Goal: Task Accomplishment & Management: Use online tool/utility

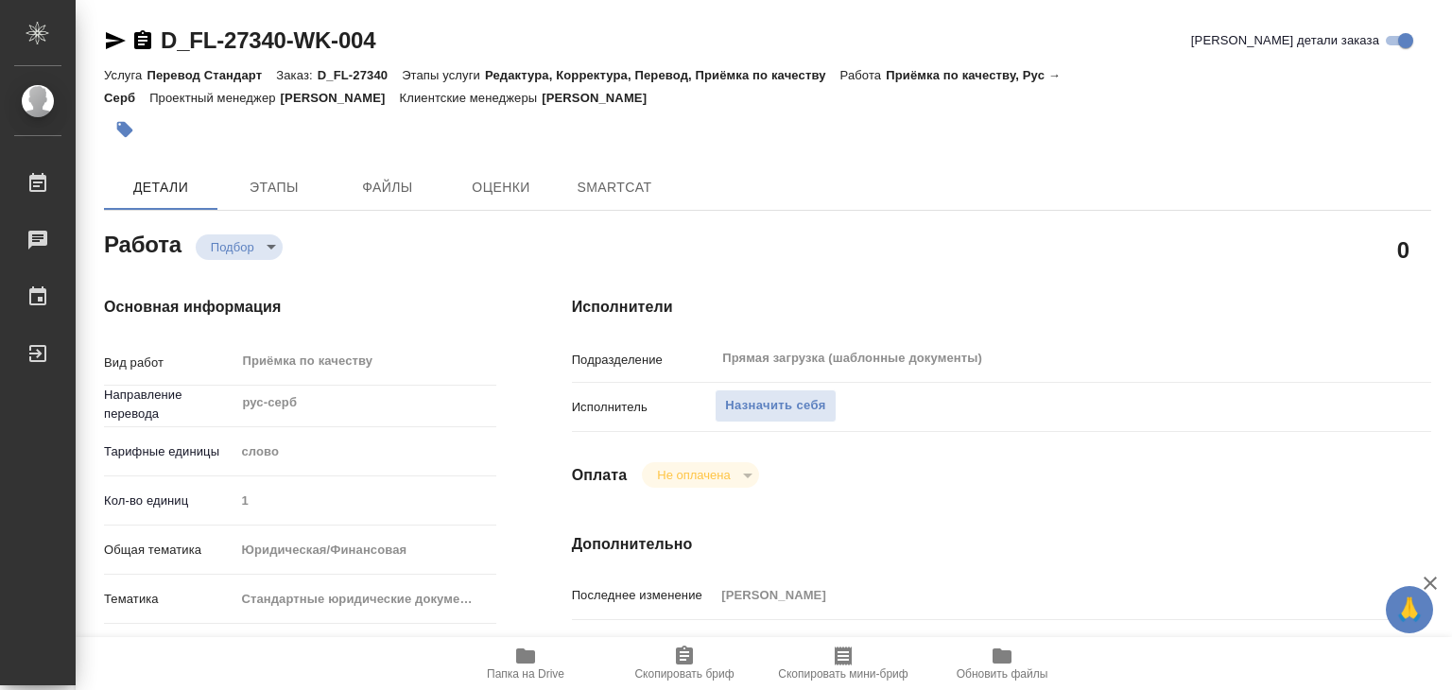
type textarea "x"
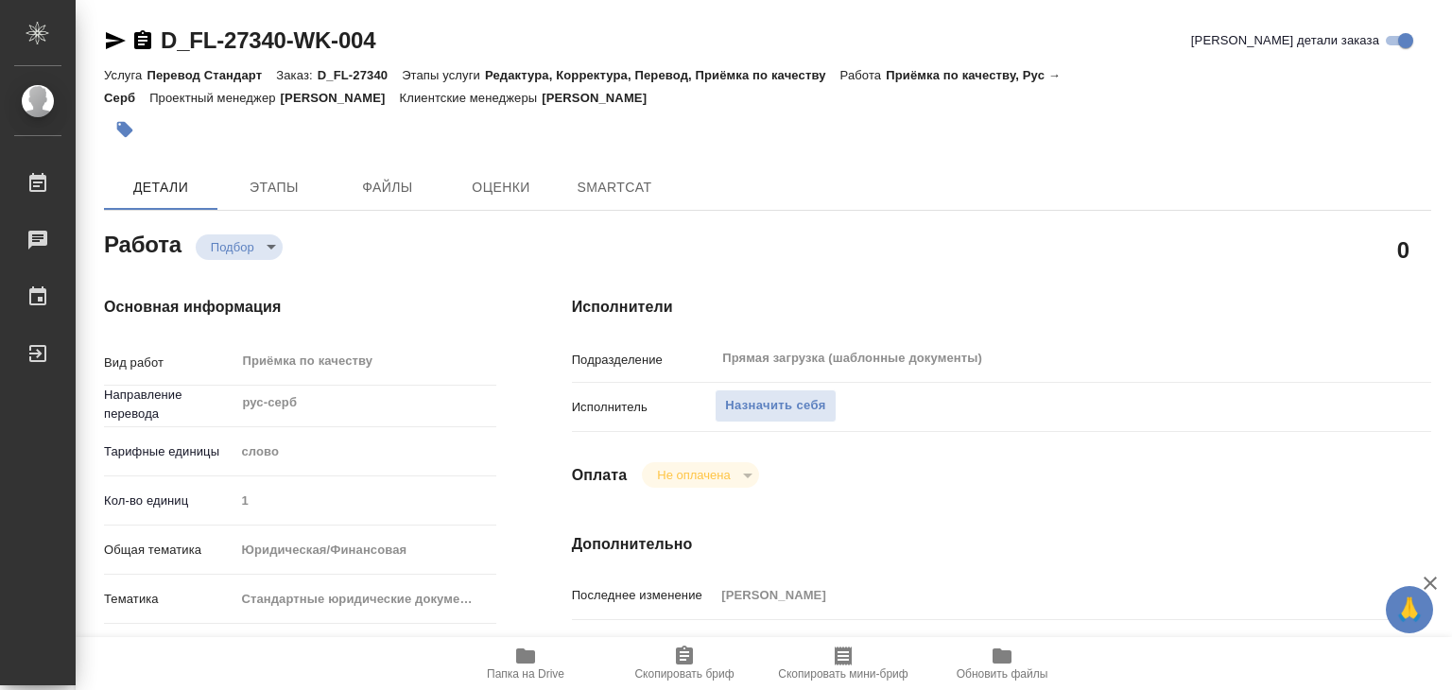
type textarea "x"
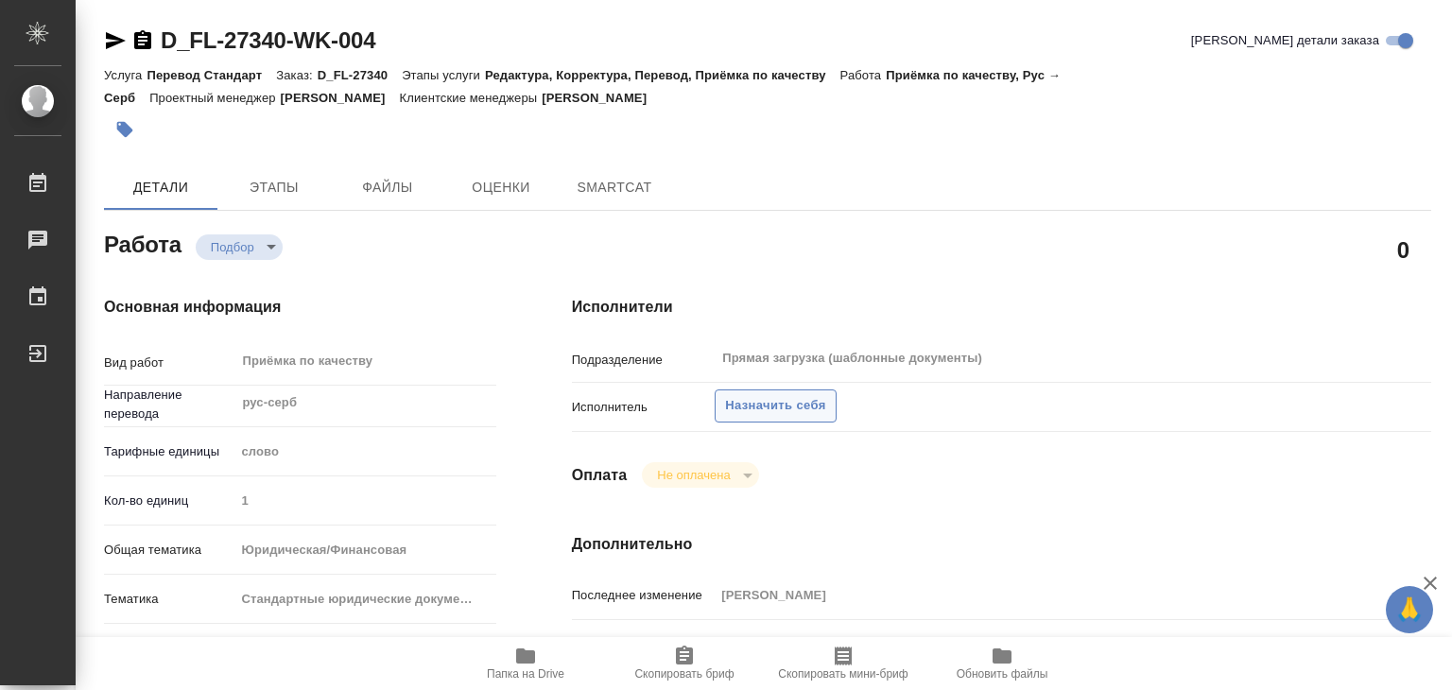
type textarea "x"
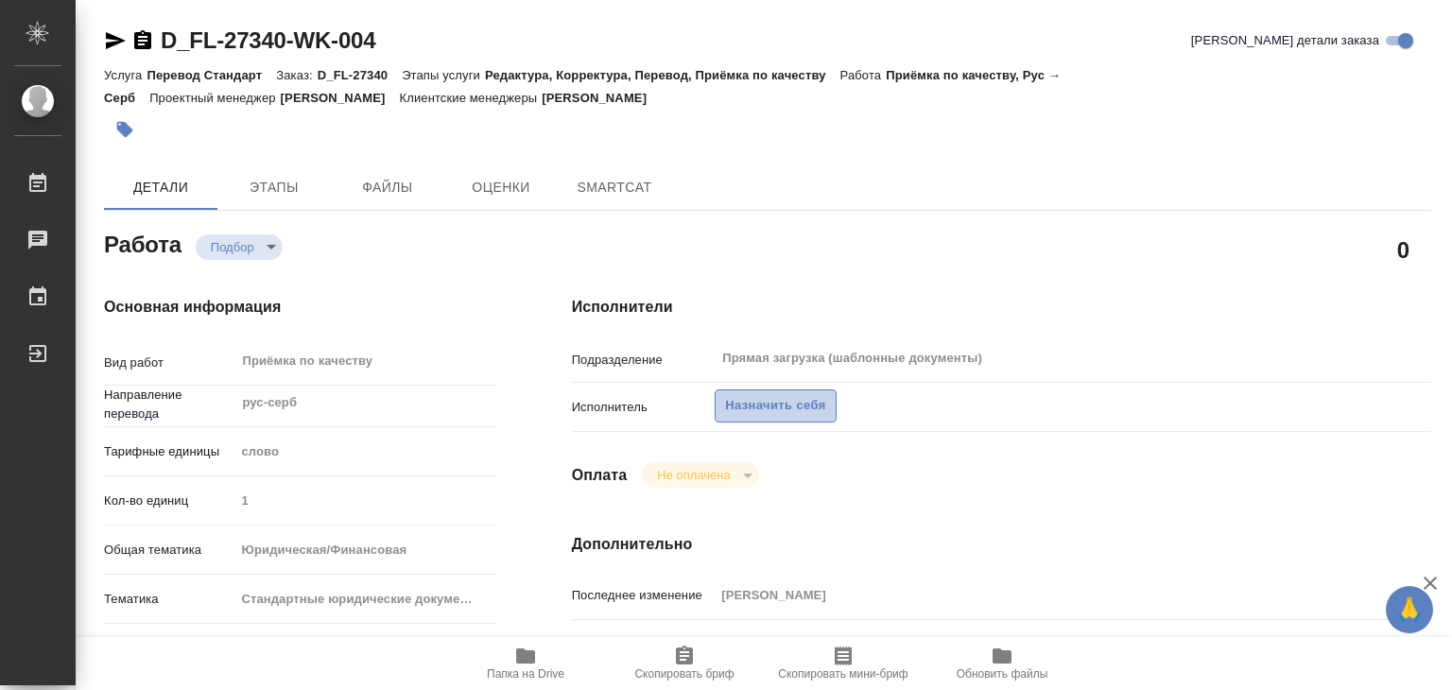
click at [802, 411] on span "Назначить себя" at bounding box center [775, 406] width 100 height 22
type textarea "x"
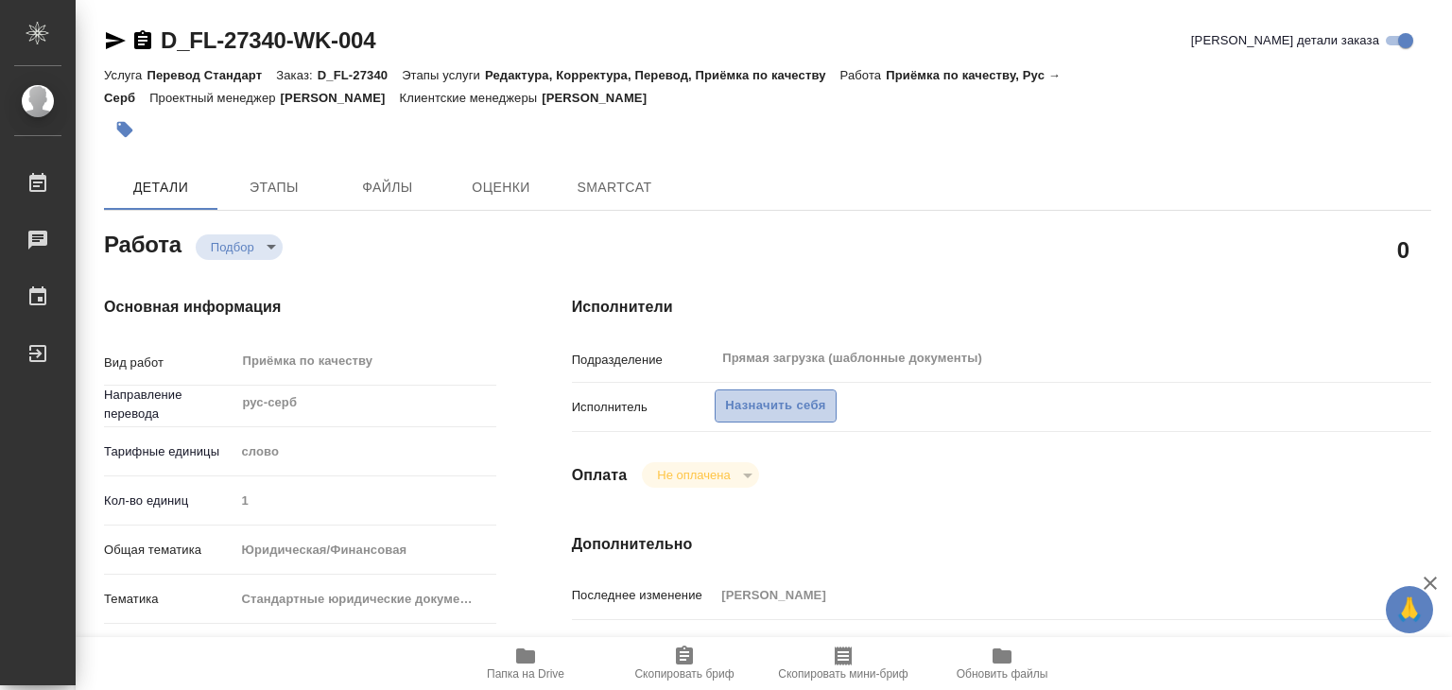
type textarea "x"
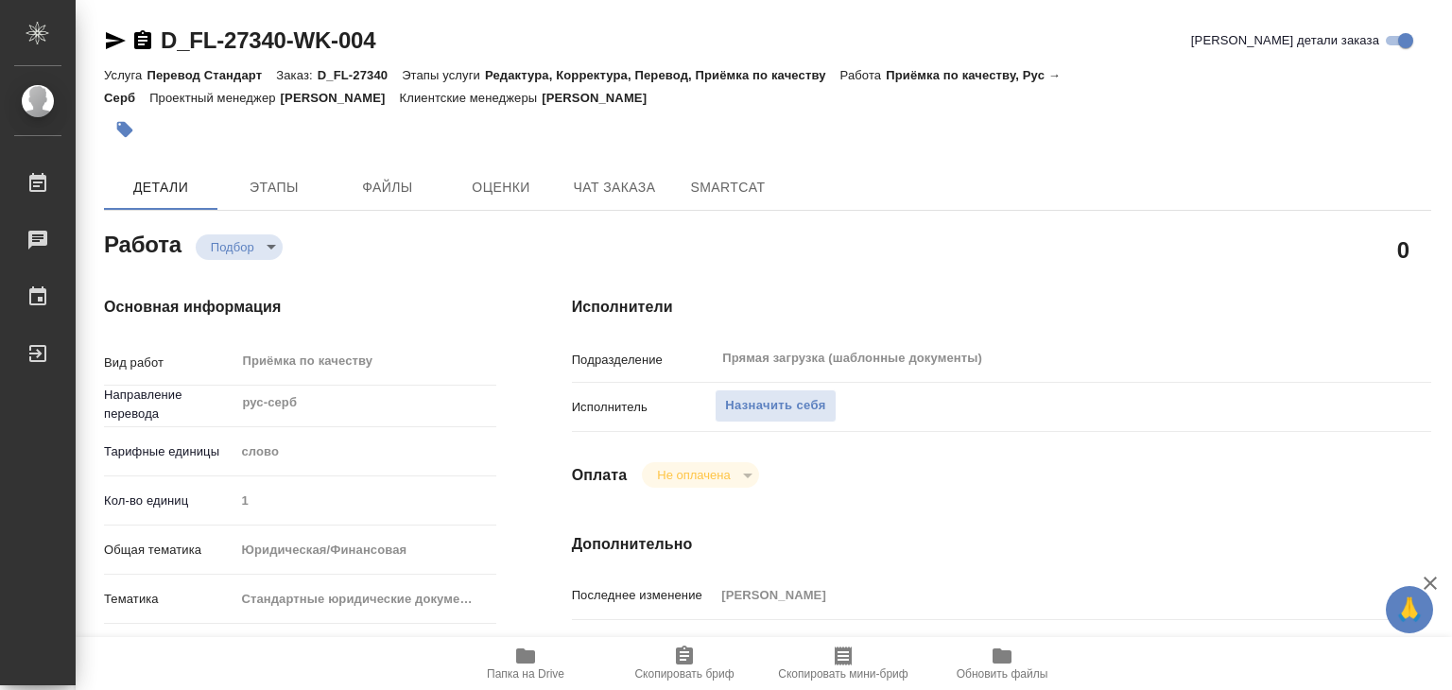
type textarea "x"
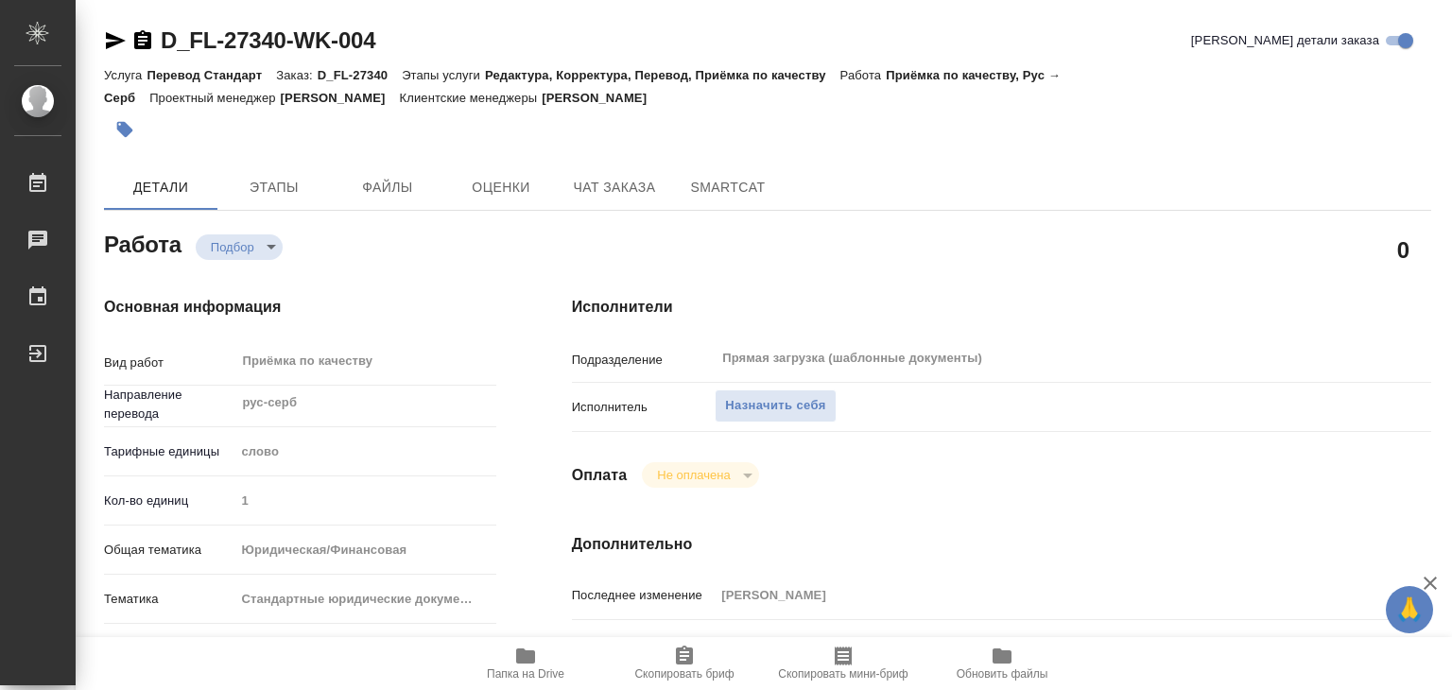
type textarea "x"
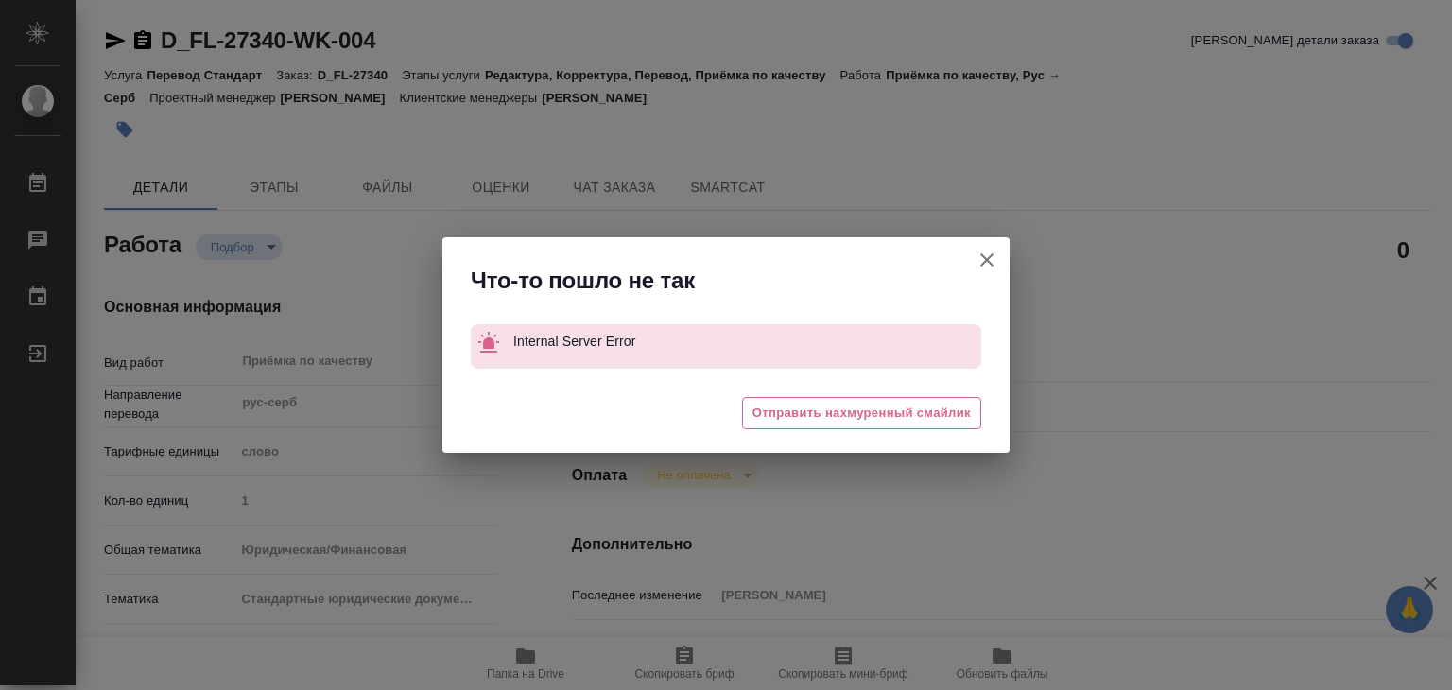
type textarea "x"
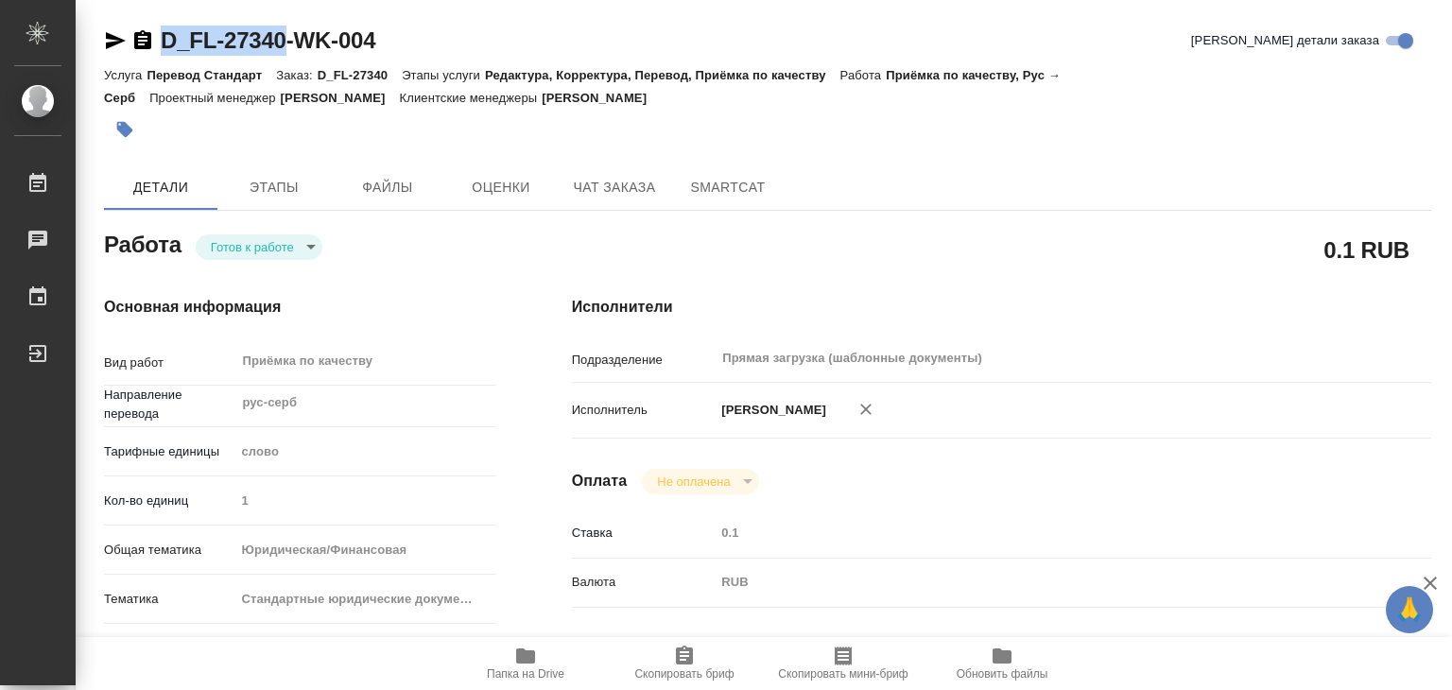
drag, startPoint x: 155, startPoint y: 16, endPoint x: 287, endPoint y: 43, distance: 135.0
copy link "D_FL-27340"
